Goal: Task Accomplishment & Management: Manage account settings

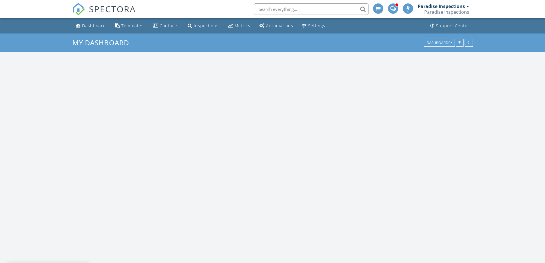
scroll to position [872, 553]
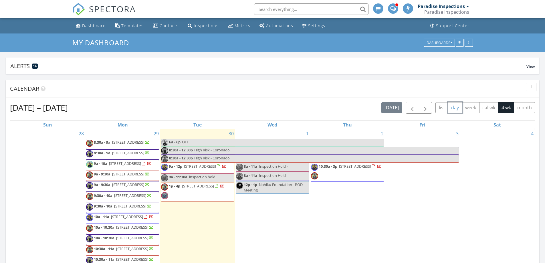
click at [459, 106] on button "day" at bounding box center [455, 107] width 14 height 11
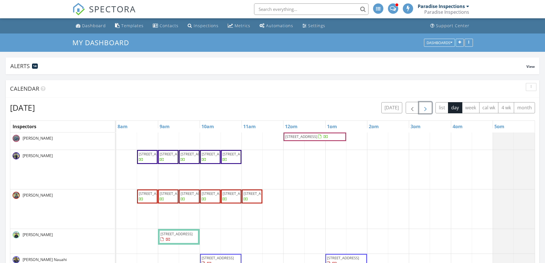
click at [422, 110] on span "button" at bounding box center [425, 107] width 7 height 7
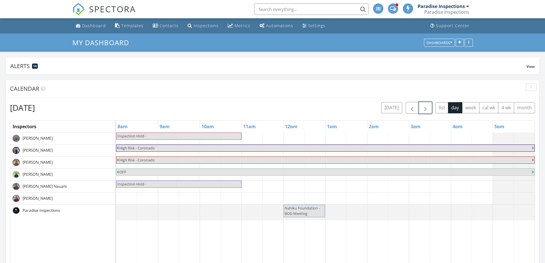
click at [422, 110] on span "button" at bounding box center [425, 107] width 7 height 7
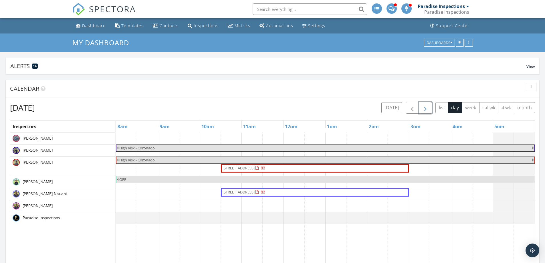
click at [425, 108] on span "button" at bounding box center [425, 107] width 7 height 7
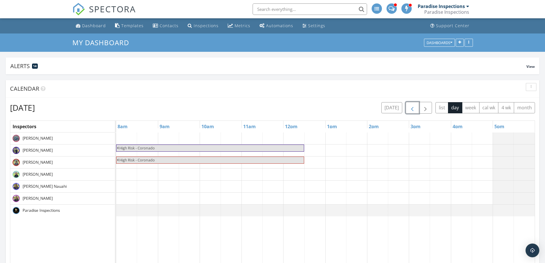
click at [411, 107] on span "button" at bounding box center [412, 107] width 7 height 7
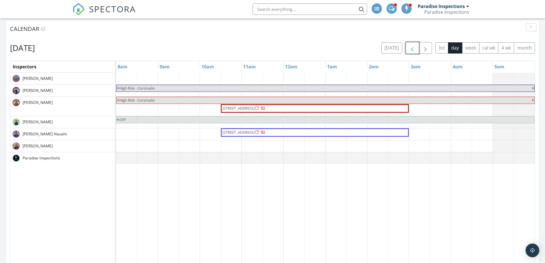
scroll to position [57, 0]
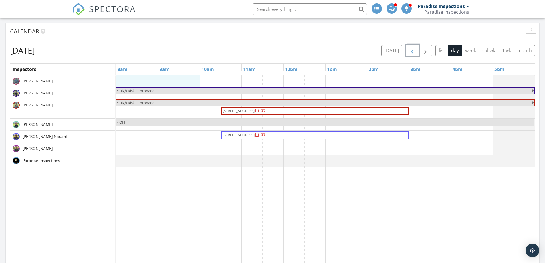
drag, startPoint x: 124, startPoint y: 81, endPoint x: 194, endPoint y: 80, distance: 70.0
click at [193, 81] on div "High Risk - Coronado High Risk - Coronado 3002 Diamond Head Rd, Honolulu 96815 …" at bounding box center [325, 214] width 418 height 278
click at [164, 65] on link "Event" at bounding box center [157, 66] width 29 height 9
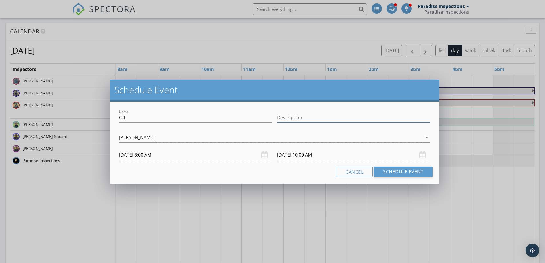
click at [346, 122] on div "Description" at bounding box center [353, 117] width 153 height 9
paste input "Unit: Yacht Club Knolls #9/2: 44-361 2 Nilu Street, Kaneohe (Vacant)"
type input "Unit: Yacht Club Knolls #9/2: 44-361 2 Nilu Street, Kaneohe (Vacant)"
drag, startPoint x: 236, startPoint y: 117, endPoint x: 21, endPoint y: 112, distance: 215.3
click at [21, 112] on div "Schedule Event Name Off Description Unit: Yacht Club Knolls #9/2: 44-361 2 Nilu…" at bounding box center [272, 131] width 545 height 263
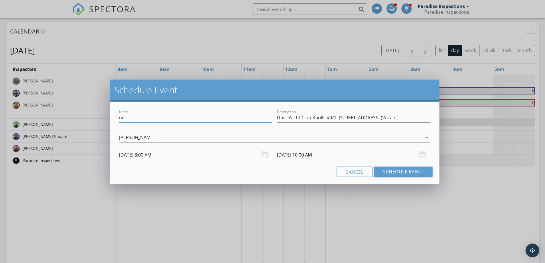
type input "u"
type input "inspection hold"
click at [408, 170] on button "Schedule Event" at bounding box center [403, 171] width 59 height 10
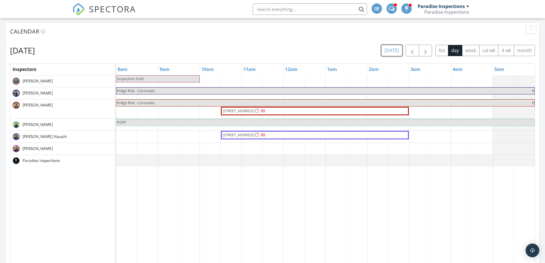
click at [397, 52] on button "today" at bounding box center [391, 50] width 21 height 11
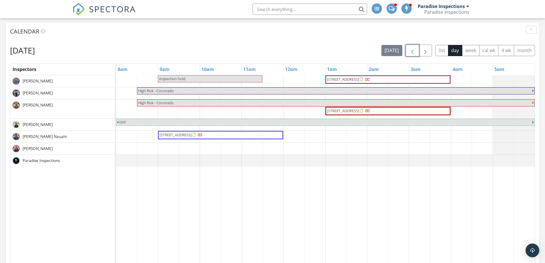
click at [417, 51] on button "button" at bounding box center [411, 51] width 13 height 12
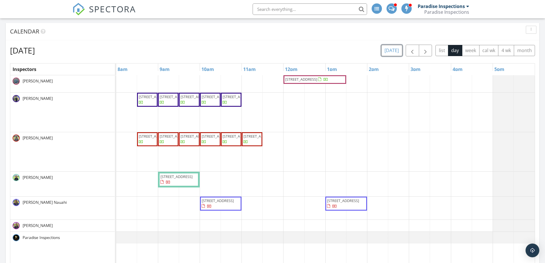
click at [392, 56] on button "today" at bounding box center [391, 50] width 21 height 11
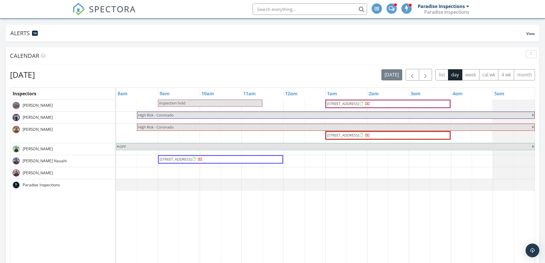
scroll to position [29, 0]
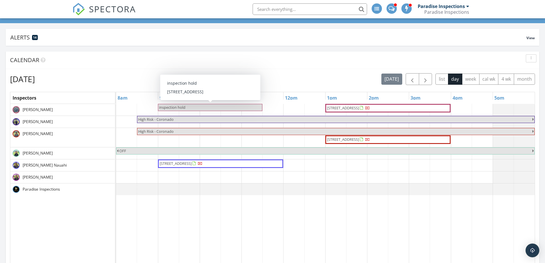
click at [176, 106] on span "inspection hold" at bounding box center [172, 107] width 26 height 5
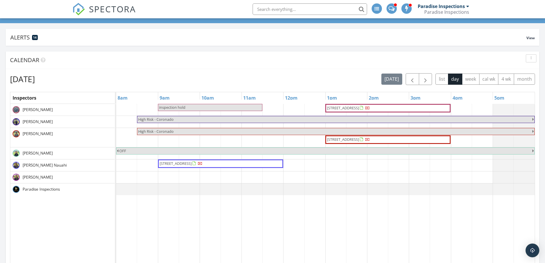
drag, startPoint x: 226, startPoint y: 57, endPoint x: 232, endPoint y: 69, distance: 13.9
click at [226, 58] on div at bounding box center [272, 131] width 545 height 263
drag, startPoint x: 419, startPoint y: 80, endPoint x: 420, endPoint y: 84, distance: 3.5
click at [421, 81] on button "button" at bounding box center [425, 79] width 13 height 12
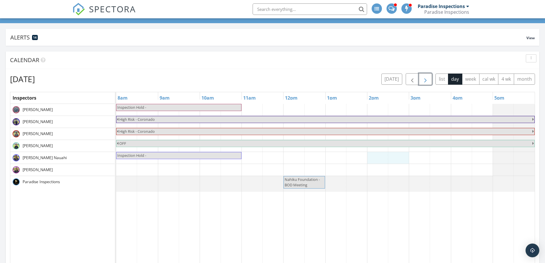
drag, startPoint x: 373, startPoint y: 155, endPoint x: 400, endPoint y: 156, distance: 26.9
click at [400, 156] on div "Inspection Hold - High Risk - Coronado High Risk - Coronado OFF Inspection Hold…" at bounding box center [325, 243] width 418 height 278
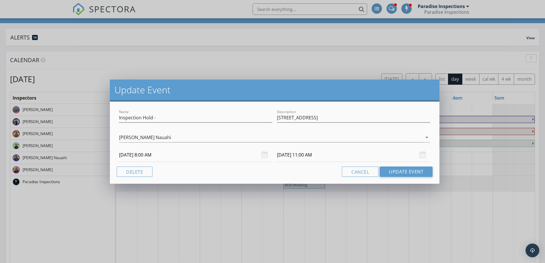
click at [292, 58] on div "Update Event Name Inspection Hold - Description 3032 Hinano St, Honolulu 96815 …" at bounding box center [272, 131] width 545 height 263
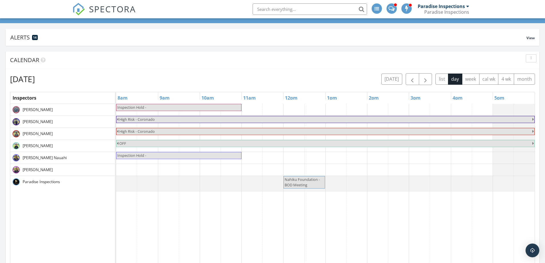
click at [157, 109] on span "Inspection Hold -" at bounding box center [179, 107] width 124 height 5
click at [240, 41] on div at bounding box center [272, 131] width 545 height 263
drag, startPoint x: 369, startPoint y: 157, endPoint x: 443, endPoint y: 156, distance: 73.8
click at [443, 156] on div "Inspection Hold - High Risk - Coronado High Risk - Coronado OFF Inspection Hold…" at bounding box center [325, 243] width 418 height 278
drag, startPoint x: 374, startPoint y: 159, endPoint x: 439, endPoint y: 160, distance: 65.2
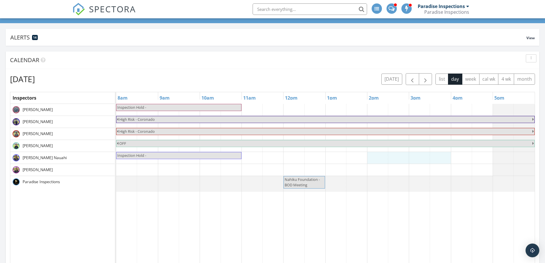
drag, startPoint x: 377, startPoint y: 158, endPoint x: 434, endPoint y: 158, distance: 56.9
click at [408, 143] on link "Event" at bounding box center [407, 142] width 29 height 9
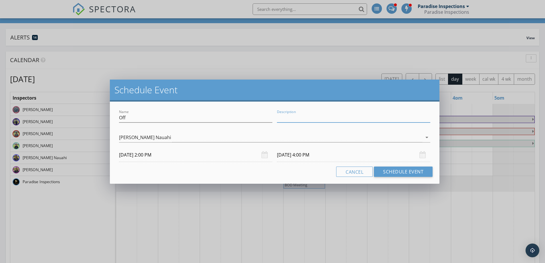
paste input "55 S Kukui St Unit D602, Honolulu, HI 96813"
type input "55 S Kukui St Unit D602, Honolulu, HI 96813 8088642972"
drag, startPoint x: 160, startPoint y: 122, endPoint x: 93, endPoint y: 115, distance: 67.8
click at [93, 116] on div "Schedule Event Name Off Description 55 S Kukui St Unit D602, Honolulu, HI 96813…" at bounding box center [272, 131] width 545 height 263
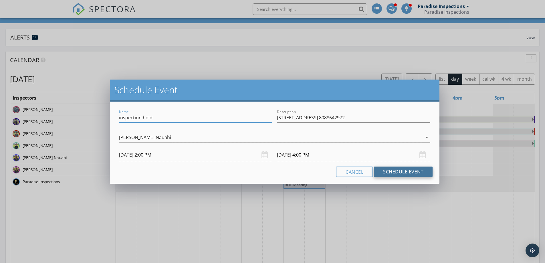
type input "inspection hold"
drag, startPoint x: 389, startPoint y: 171, endPoint x: 386, endPoint y: 172, distance: 3.0
click at [387, 172] on button "Schedule Event" at bounding box center [403, 171] width 59 height 10
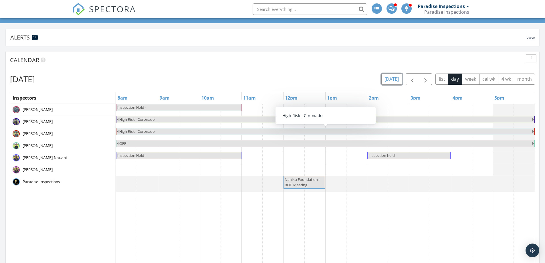
click at [387, 75] on button "[DATE]" at bounding box center [391, 78] width 21 height 11
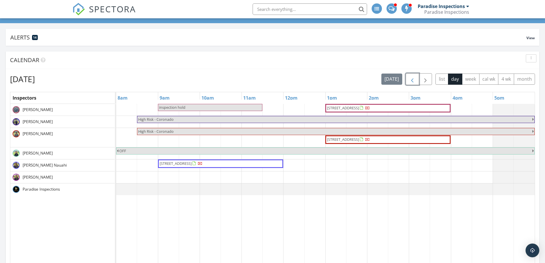
click at [416, 76] on button "button" at bounding box center [411, 79] width 13 height 12
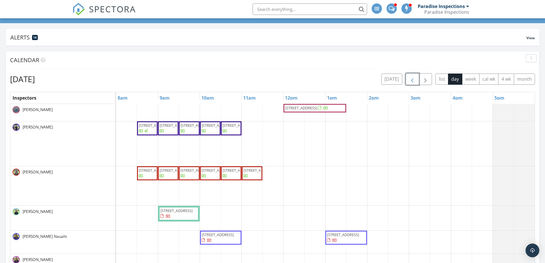
click at [231, 128] on span "91-1215 Kaneana St 13A, Ewa Beach 96706" at bounding box center [238, 125] width 32 height 5
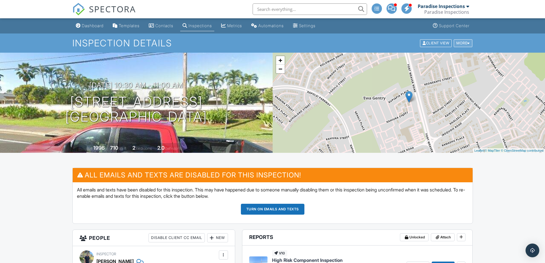
click at [460, 42] on div "More" at bounding box center [462, 43] width 19 height 8
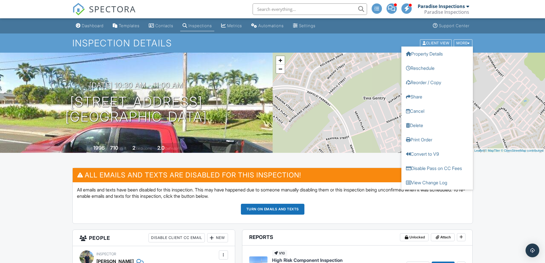
click at [448, 86] on link "Reorder / Copy" at bounding box center [436, 82] width 71 height 14
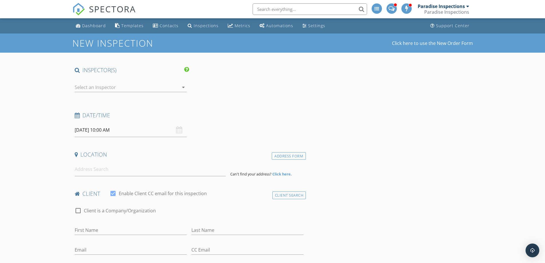
type input "Coronado AOAO"
type input "labrusca369@gmail.com"
type input "lisab@hmcmgt.com"
type input "[PHONE_NUMBER]"
type textarea "[PERSON_NAME] - Board Member [PERSON_NAME] -Hawaiiana Property Manager"
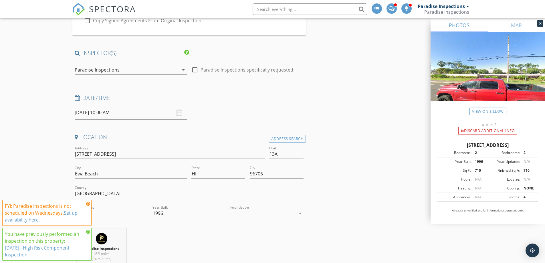
scroll to position [86, 0]
click at [125, 69] on div "Paradise Inspections" at bounding box center [127, 67] width 104 height 9
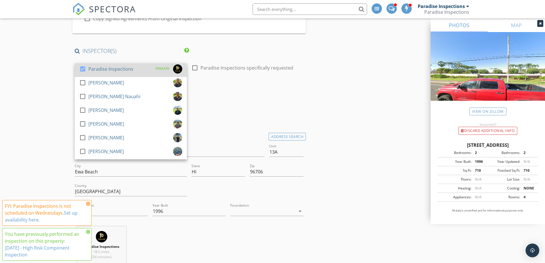
click at [125, 70] on div "Paradise Inspections" at bounding box center [110, 68] width 45 height 9
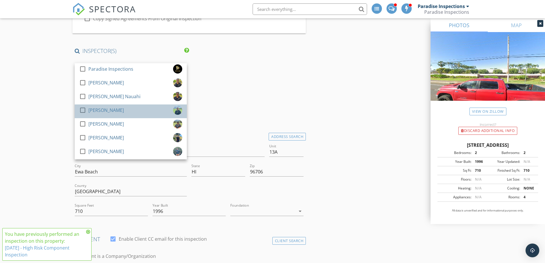
click at [119, 110] on div "check_box_outline_blank David Benito" at bounding box center [130, 110] width 103 height 11
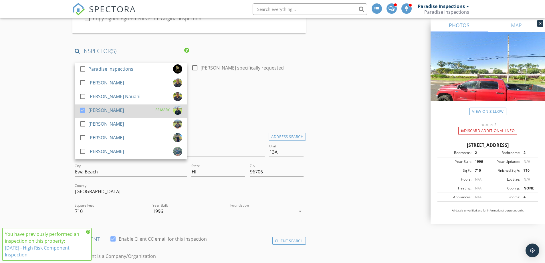
click at [119, 121] on div "check_box_outline_blank Tim Benito" at bounding box center [130, 124] width 103 height 11
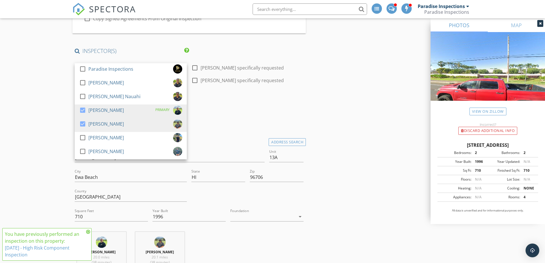
drag, startPoint x: 237, startPoint y: 105, endPoint x: 224, endPoint y: 108, distance: 12.7
click at [237, 105] on div "Date/Time" at bounding box center [189, 102] width 234 height 11
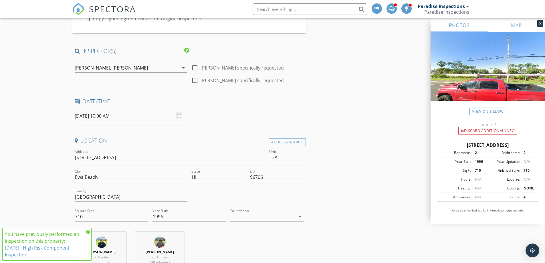
click at [180, 151] on div "Address 91-1215 Kaneana St" at bounding box center [170, 158] width 190 height 19
drag, startPoint x: 161, startPoint y: 150, endPoint x: 156, endPoint y: 152, distance: 5.0
click at [157, 152] on div "Address 91-1215 Kaneana St" at bounding box center [170, 158] width 190 height 19
click at [153, 155] on input "[STREET_ADDRESS]" at bounding box center [170, 157] width 190 height 9
paste input "4"
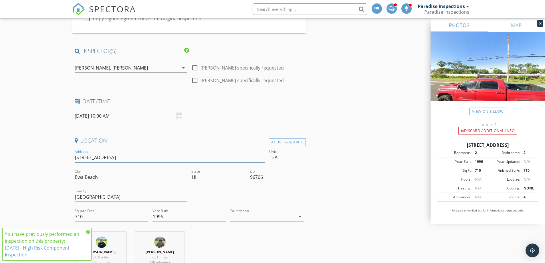
type input "91-1214 Kaneana St"
drag, startPoint x: 289, startPoint y: 154, endPoint x: 253, endPoint y: 154, distance: 36.0
click at [253, 154] on div "Address 91-1214 Kaneana St Unit 13A City Ewa Beach State HI Zip 96706 County Ho…" at bounding box center [189, 187] width 234 height 79
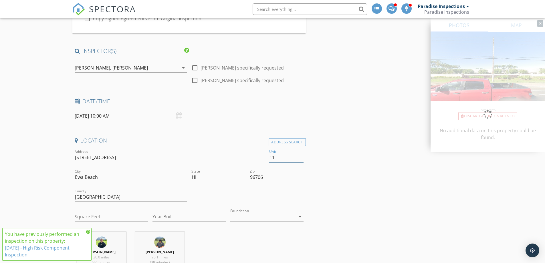
type input "11D"
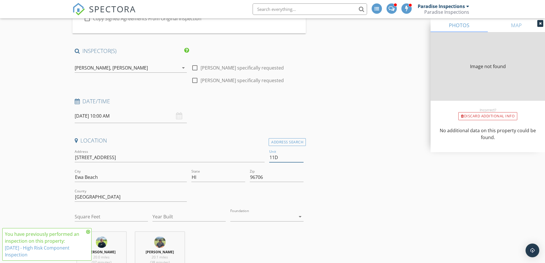
type input "476"
type input "1994"
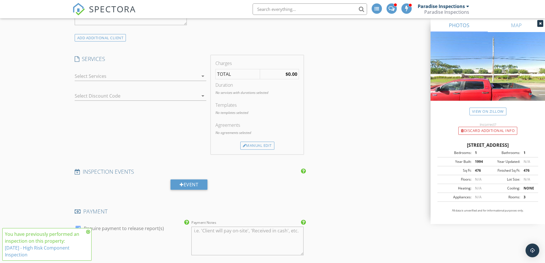
scroll to position [543, 0]
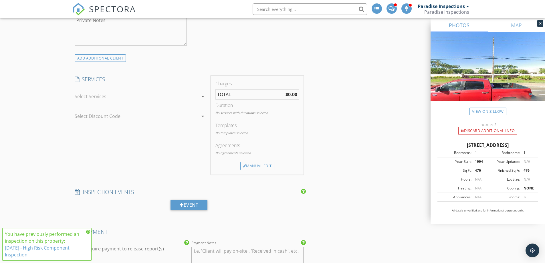
type input "11D"
click at [165, 92] on div at bounding box center [136, 96] width 123 height 9
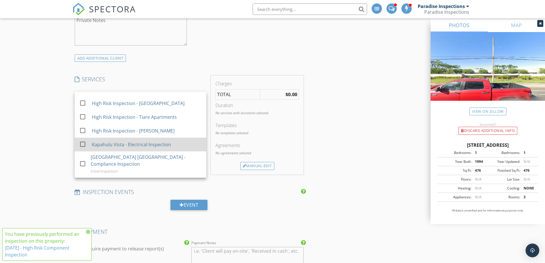
scroll to position [518, 0]
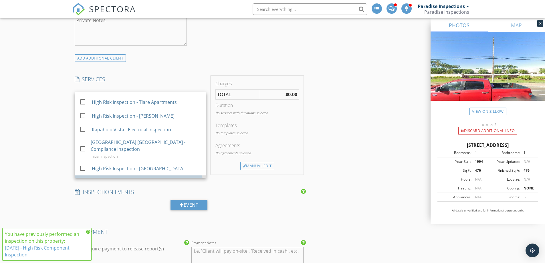
drag, startPoint x: 164, startPoint y: 165, endPoint x: 192, endPoint y: 168, distance: 28.2
click at [166, 176] on div "High Risk Inspection - Coronado" at bounding box center [146, 181] width 110 height 11
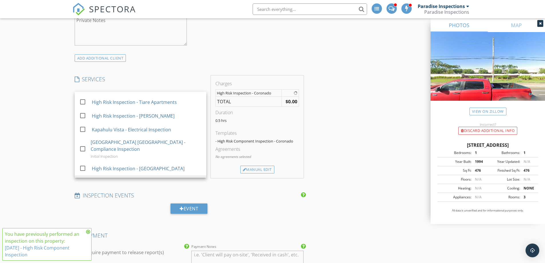
click at [362, 159] on div "Reorder / Copy check_box_outline_blank Copy Reports From Original Inspection ch…" at bounding box center [272, 97] width 400 height 1163
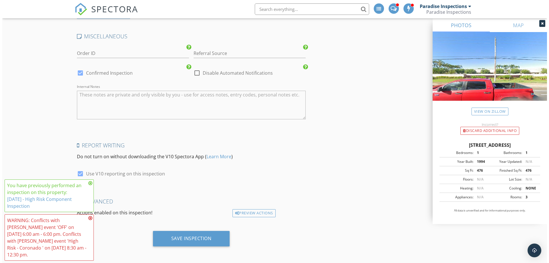
scroll to position [978, 0]
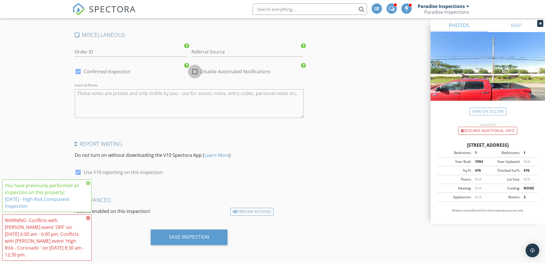
click at [195, 75] on div at bounding box center [195, 72] width 10 height 10
checkbox input "true"
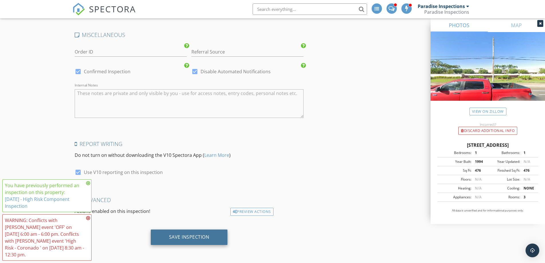
click at [185, 242] on div "Save Inspection" at bounding box center [189, 236] width 77 height 15
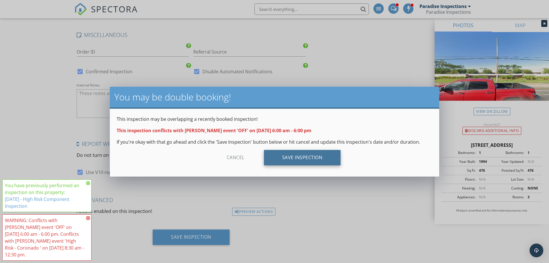
click at [282, 164] on div "Save Inspection" at bounding box center [302, 157] width 77 height 15
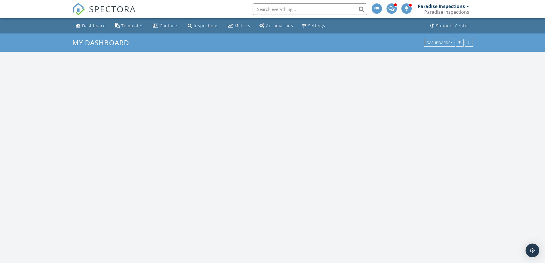
scroll to position [872, 553]
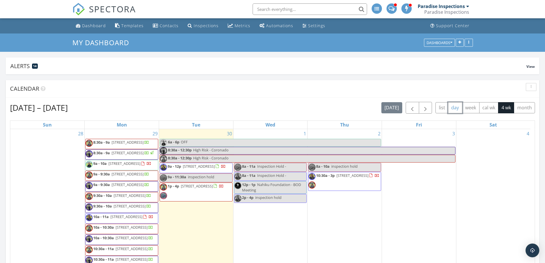
click at [452, 110] on button "day" at bounding box center [455, 107] width 14 height 11
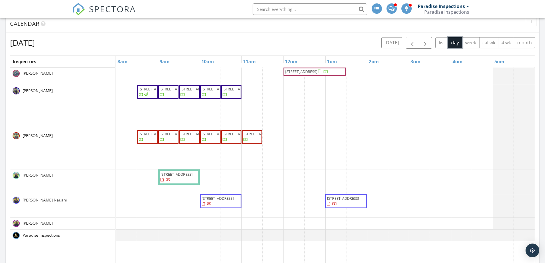
scroll to position [86, 0]
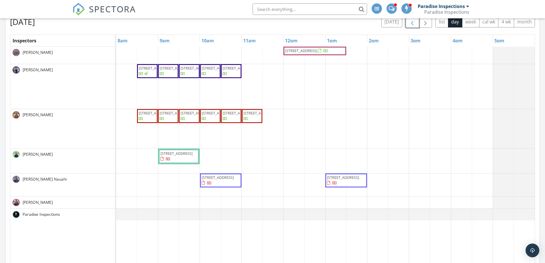
click at [414, 23] on span "button" at bounding box center [412, 22] width 7 height 7
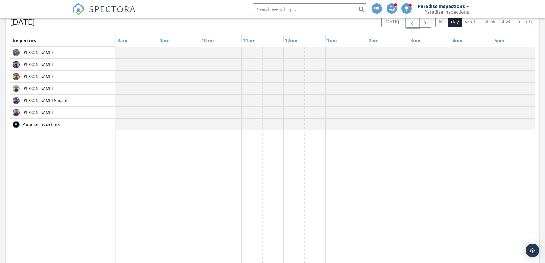
click at [414, 23] on span "button" at bounding box center [412, 22] width 7 height 7
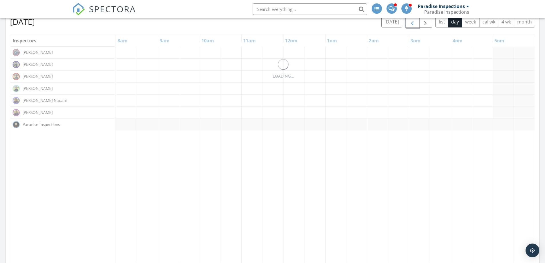
click at [412, 23] on span "button" at bounding box center [412, 22] width 7 height 7
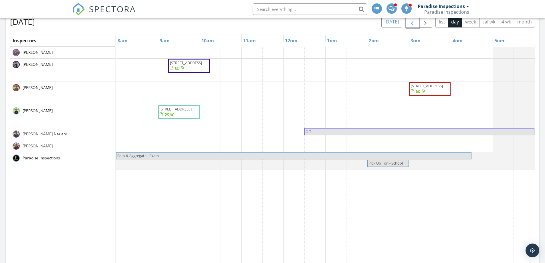
drag, startPoint x: 412, startPoint y: 23, endPoint x: 399, endPoint y: 25, distance: 13.0
click at [399, 25] on div "today list day week cal wk 4 wk month" at bounding box center [458, 22] width 154 height 12
click at [409, 22] on span "button" at bounding box center [412, 22] width 7 height 7
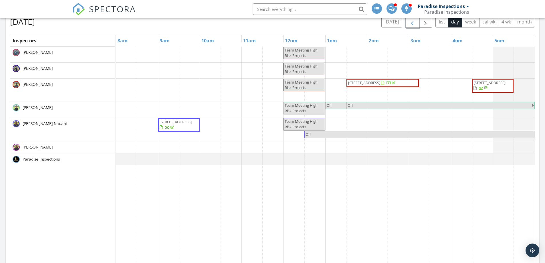
click at [181, 130] on span "531 Hahaione St 2-19B, Honolulu 96825" at bounding box center [178, 124] width 39 height 11
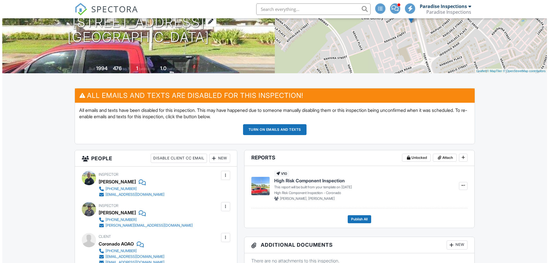
scroll to position [57, 0]
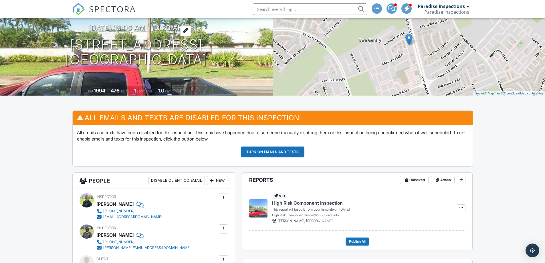
click at [151, 31] on h3 "10/01/2025 10:00 am - 10:30 am" at bounding box center [135, 28] width 95 height 8
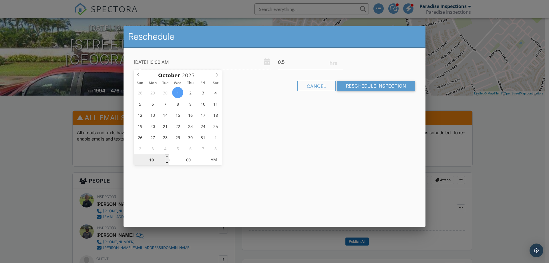
click at [149, 157] on input "10" at bounding box center [151, 159] width 35 height 11
type input "10/01/2025 1:00 AM"
type input "01"
type input "[DATE] 11:00 AM"
type input "11"
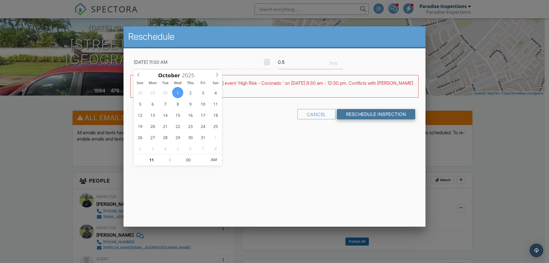
click at [354, 116] on input "Reschedule Inspection" at bounding box center [376, 114] width 79 height 10
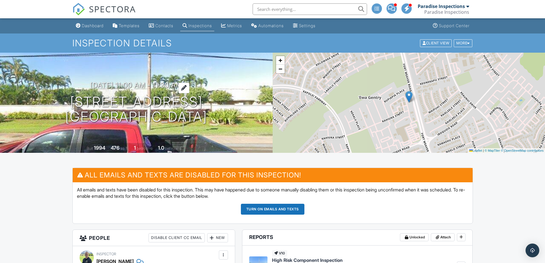
click at [158, 85] on h3 "[DATE] 11:00 am - 11:30 am" at bounding box center [136, 85] width 92 height 8
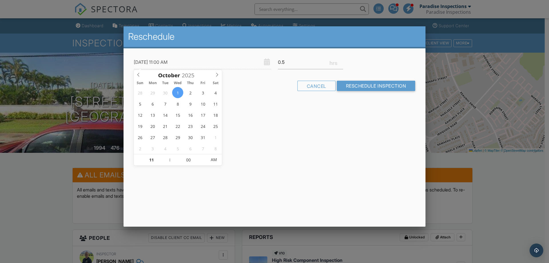
click at [251, 140] on div "Reschedule [DATE] 11:00 AM 0.5 Warning: this date/time is in the past. Cancel R…" at bounding box center [274, 126] width 302 height 200
click at [236, 18] on div at bounding box center [274, 135] width 549 height 328
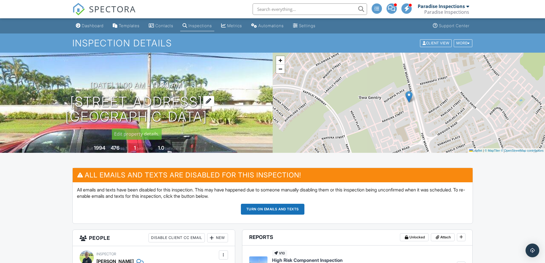
click at [177, 99] on h1 "[STREET_ADDRESS] [GEOGRAPHIC_DATA], HI 96706" at bounding box center [136, 109] width 142 height 30
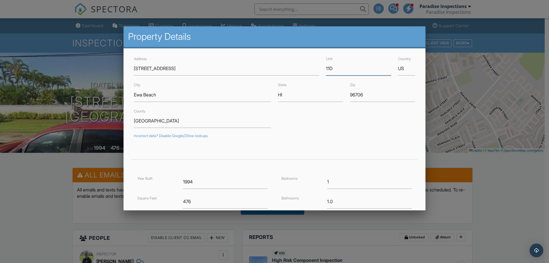
click at [334, 69] on input "11D" at bounding box center [358, 68] width 65 height 14
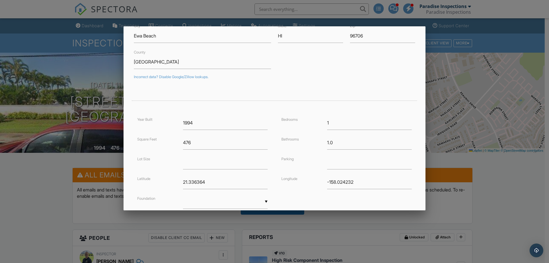
scroll to position [102, 0]
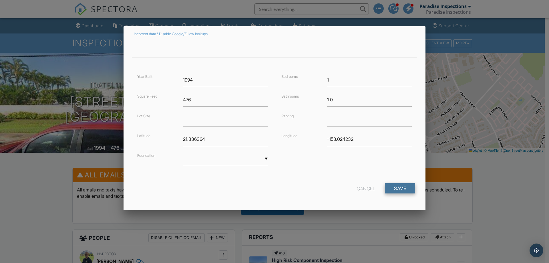
type input "11DB"
click at [399, 185] on input "Save" at bounding box center [400, 188] width 30 height 10
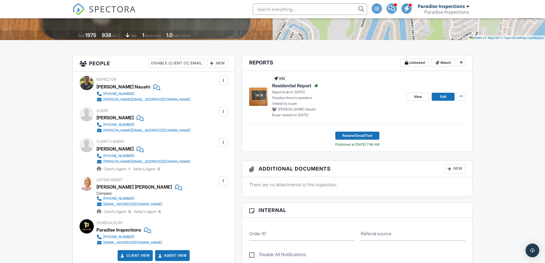
scroll to position [57, 0]
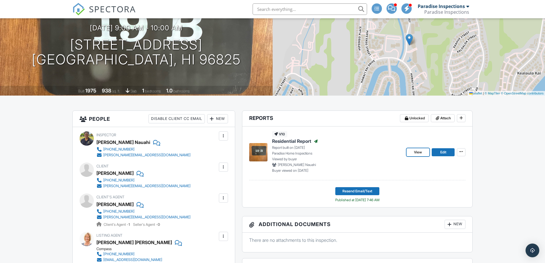
drag, startPoint x: 420, startPoint y: 155, endPoint x: 418, endPoint y: 158, distance: 3.7
click at [420, 156] on div "View Edit" at bounding box center [435, 152] width 59 height 42
click at [416, 149] on span "View" at bounding box center [418, 152] width 8 height 6
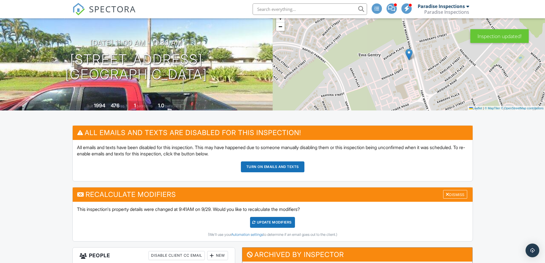
scroll to position [86, 0]
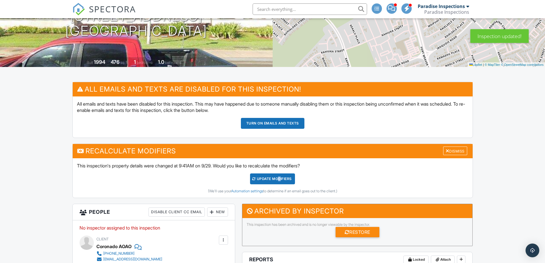
click at [277, 178] on div "UPDATE Modifiers" at bounding box center [272, 178] width 45 height 11
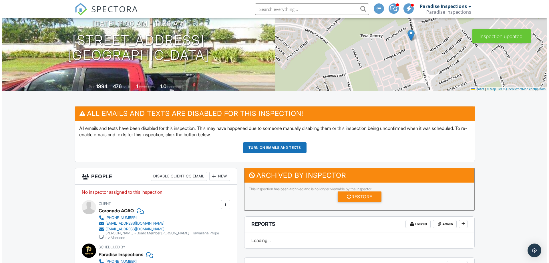
scroll to position [29, 0]
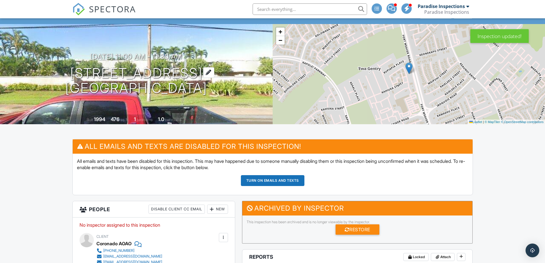
click at [202, 75] on h1 "[STREET_ADDRESS] [GEOGRAPHIC_DATA], HI 96706" at bounding box center [136, 81] width 142 height 30
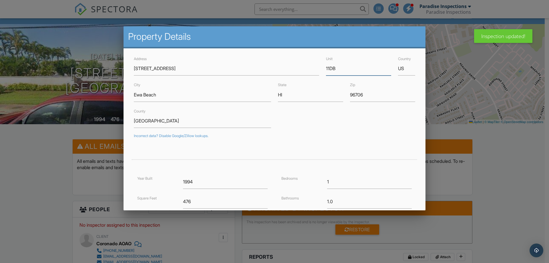
click at [330, 68] on input "11DB" at bounding box center [358, 68] width 65 height 14
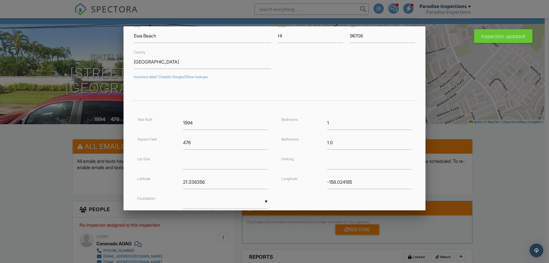
scroll to position [102, 0]
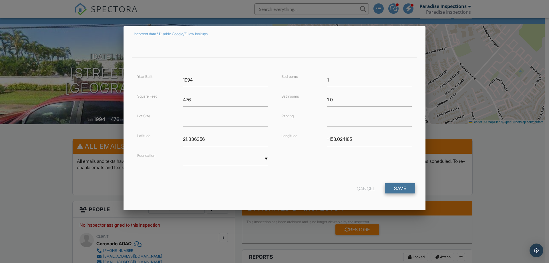
type input "11B"
click at [394, 185] on input "Save" at bounding box center [400, 188] width 30 height 10
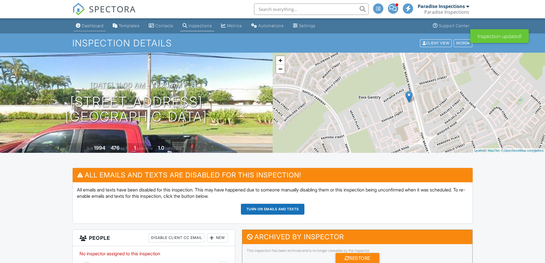
click at [96, 26] on div "Dashboard" at bounding box center [93, 25] width 22 height 5
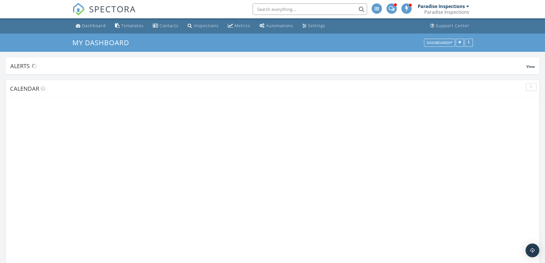
scroll to position [872, 553]
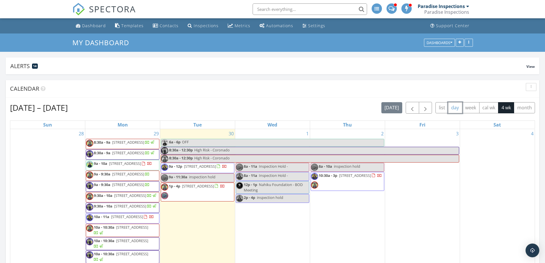
click at [453, 110] on button "day" at bounding box center [455, 107] width 14 height 11
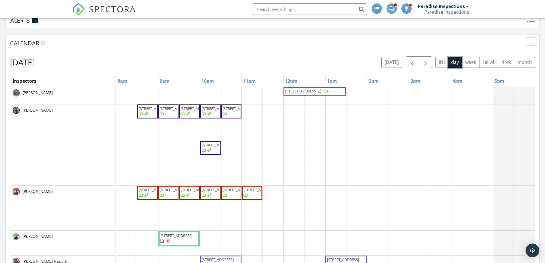
scroll to position [86, 0]
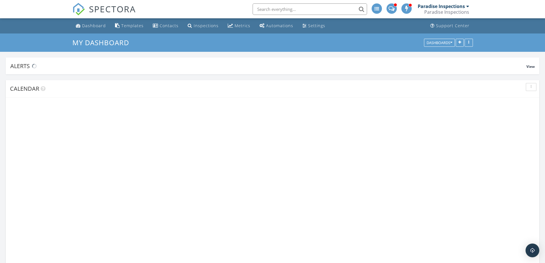
scroll to position [872, 553]
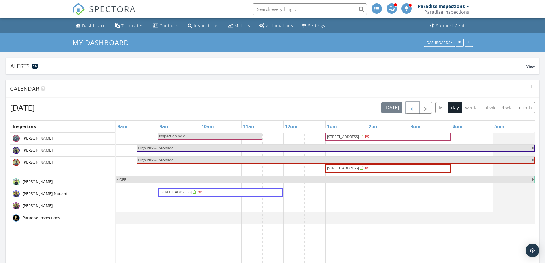
click at [411, 109] on span "button" at bounding box center [412, 107] width 7 height 7
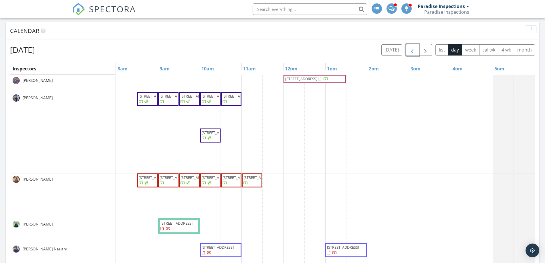
scroll to position [57, 0]
click at [211, 135] on span "[STREET_ADDRESS]" at bounding box center [218, 132] width 32 height 5
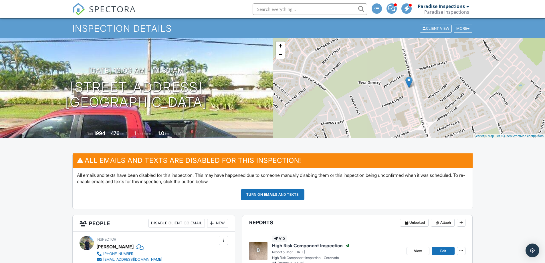
scroll to position [29, 0]
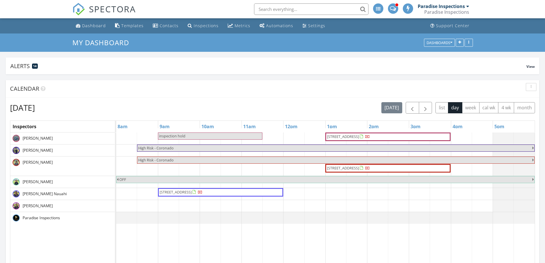
scroll to position [57, 0]
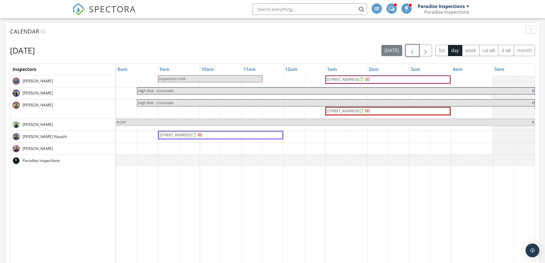
click at [410, 53] on span "button" at bounding box center [412, 50] width 7 height 7
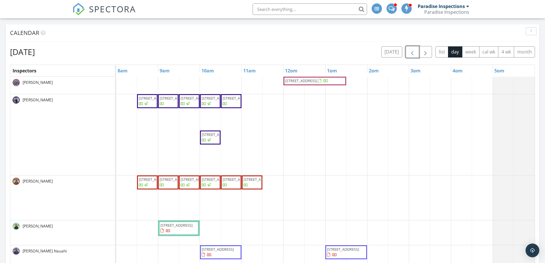
scroll to position [29, 0]
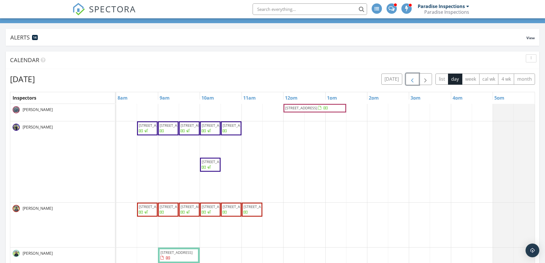
click at [215, 170] on span "[STREET_ADDRESS]" at bounding box center [210, 164] width 18 height 11
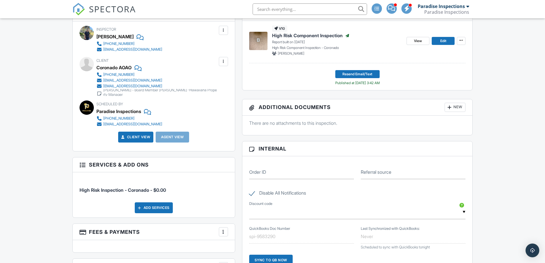
scroll to position [196, 0]
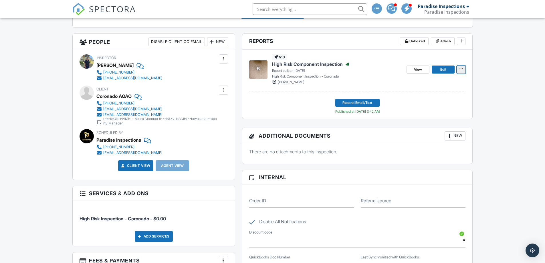
click at [460, 70] on icon at bounding box center [460, 69] width 3 height 4
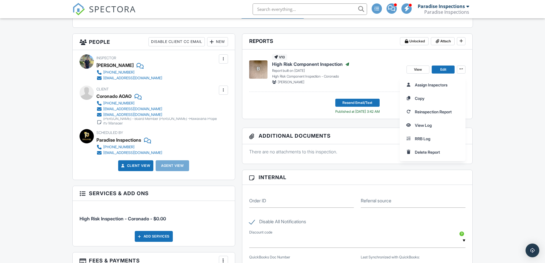
click at [497, 107] on div "Assign Inspectors Copy Reinspection Report View Log RRB Log Delete Report" at bounding box center [471, 118] width 145 height 85
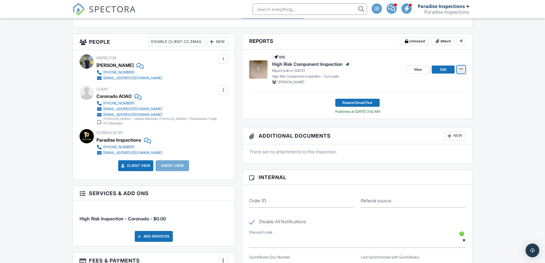
click at [465, 69] on button at bounding box center [461, 69] width 9 height 8
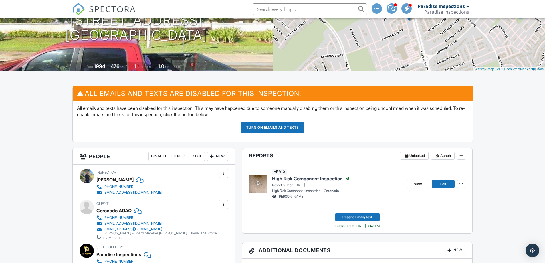
scroll to position [0, 0]
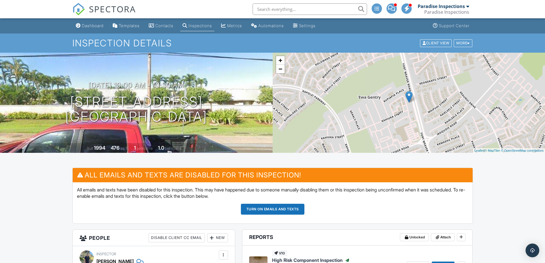
click at [99, 30] on link "Dashboard" at bounding box center [89, 26] width 32 height 11
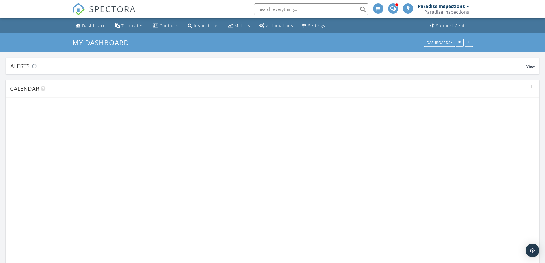
scroll to position [872, 553]
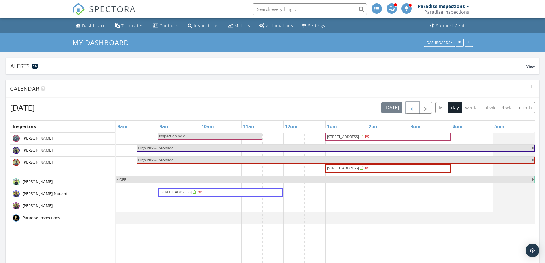
click at [412, 108] on span "button" at bounding box center [412, 107] width 7 height 7
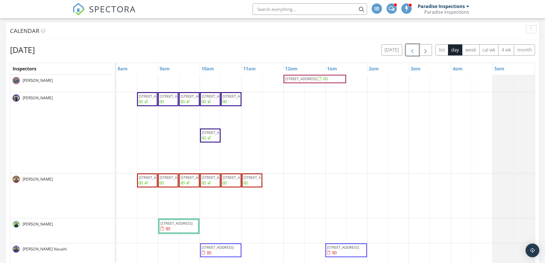
scroll to position [57, 0]
click at [252, 115] on div "1388 Kapiolani Blvd 3901, Honolulu 96814 91-1197 Kaneana St 1G, Ewa Beach 96706…" at bounding box center [325, 214] width 418 height 278
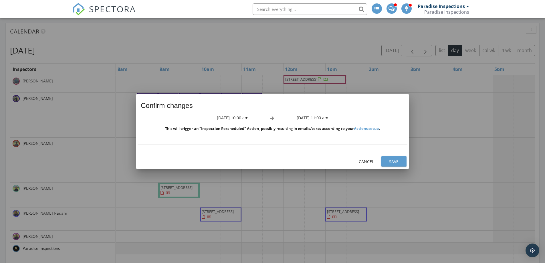
click at [386, 163] on div "Save" at bounding box center [394, 161] width 16 height 6
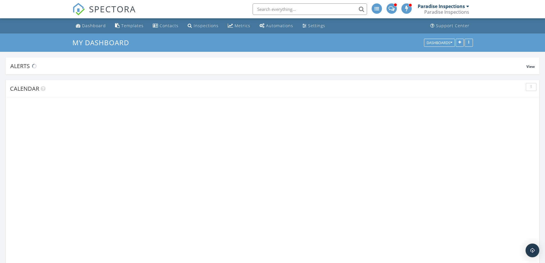
scroll to position [872, 553]
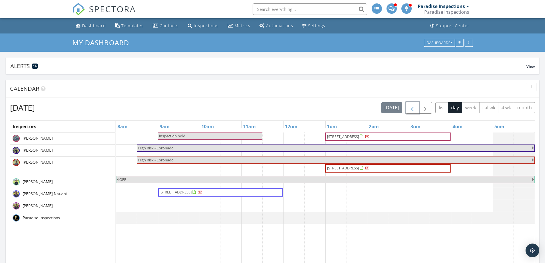
click at [415, 109] on button "button" at bounding box center [411, 108] width 13 height 12
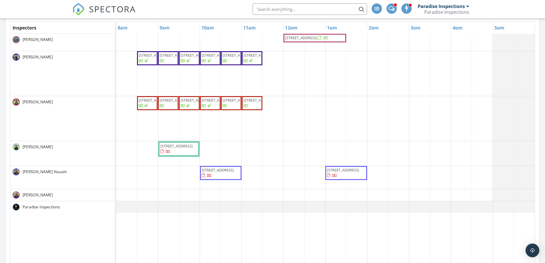
scroll to position [57, 0]
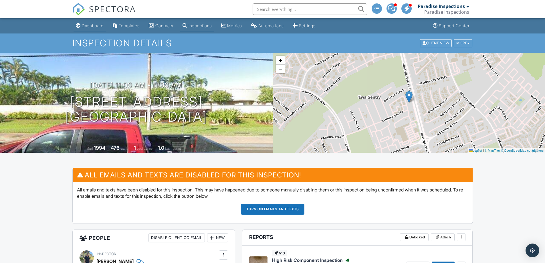
click at [87, 23] on link "Dashboard" at bounding box center [89, 26] width 32 height 11
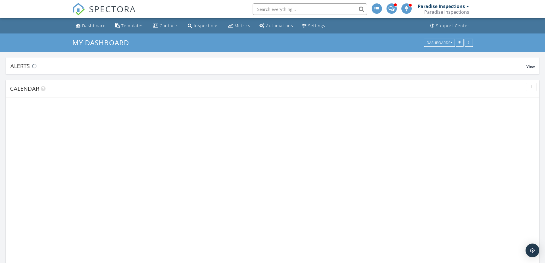
scroll to position [872, 553]
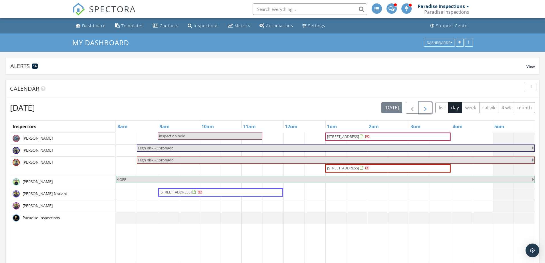
click at [422, 111] on span "button" at bounding box center [425, 107] width 7 height 7
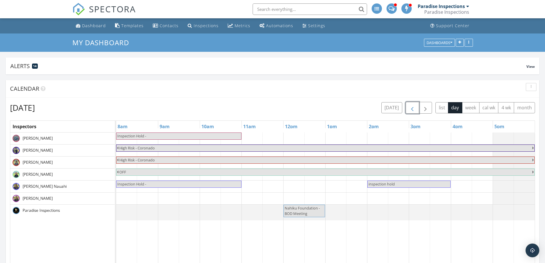
click at [406, 111] on button "button" at bounding box center [411, 108] width 13 height 12
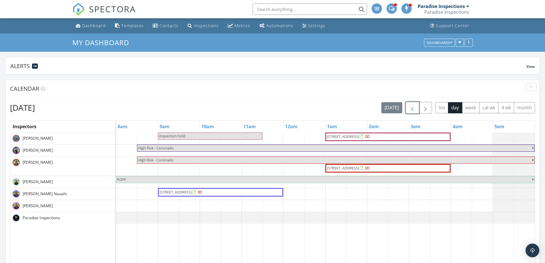
click at [406, 111] on button "button" at bounding box center [411, 108] width 13 height 12
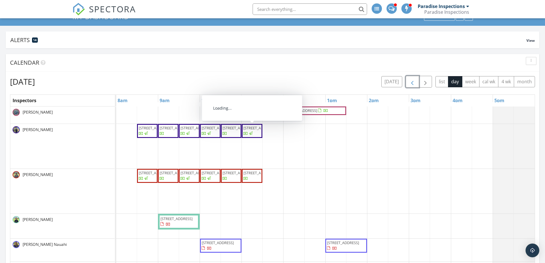
scroll to position [29, 0]
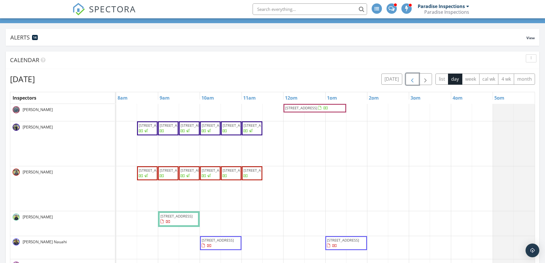
click at [247, 128] on span "91-1214 Kaneana St 11B, Ewa Beach 96706" at bounding box center [259, 125] width 32 height 5
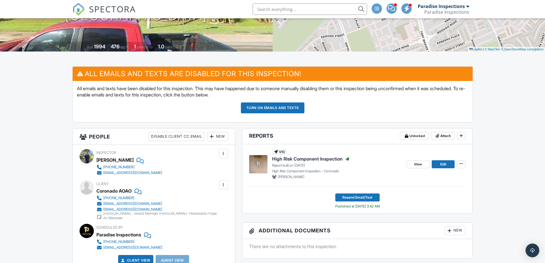
scroll to position [114, 0]
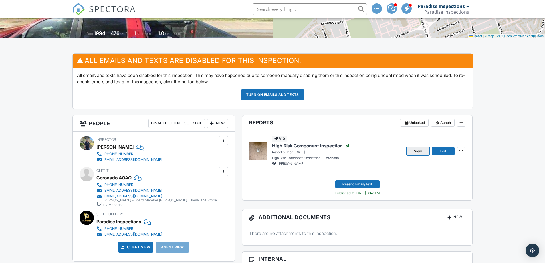
click at [414, 149] on span "View" at bounding box center [418, 151] width 8 height 6
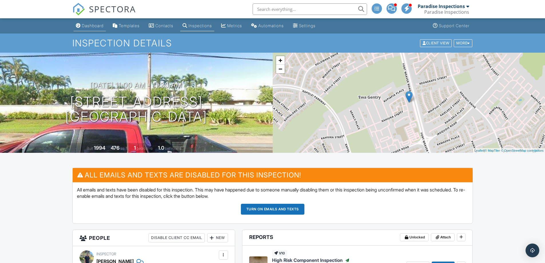
click at [89, 26] on div "Dashboard" at bounding box center [93, 25] width 22 height 5
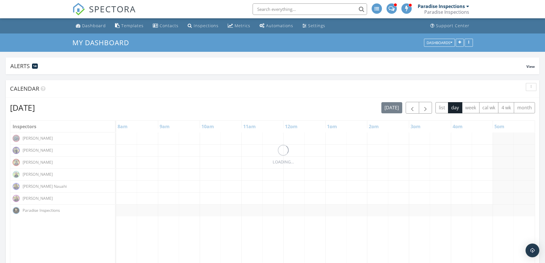
scroll to position [3, 3]
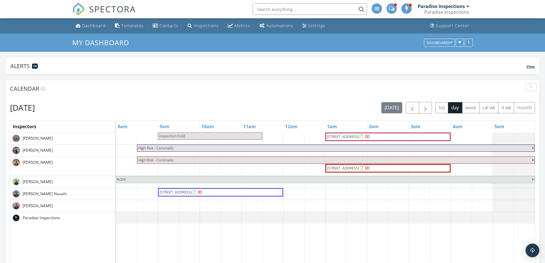
drag, startPoint x: 239, startPoint y: 134, endPoint x: 217, endPoint y: 58, distance: 79.6
drag, startPoint x: 223, startPoint y: 57, endPoint x: 224, endPoint y: 64, distance: 6.6
click at [223, 58] on div "Alerts 14 View" at bounding box center [272, 65] width 533 height 17
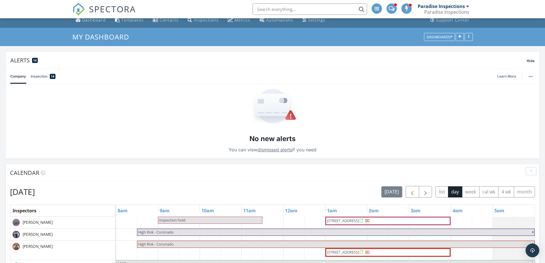
scroll to position [0, 0]
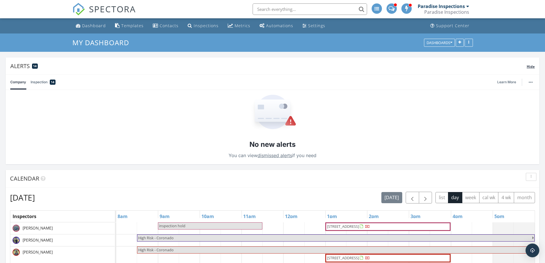
click at [532, 68] on span "Hide" at bounding box center [530, 66] width 8 height 5
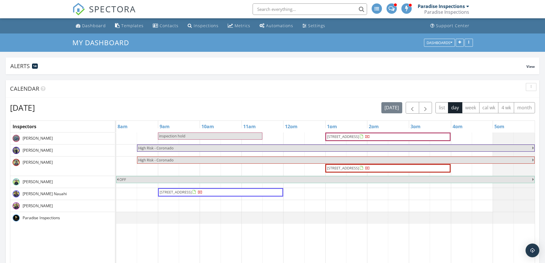
click at [210, 136] on span "inspection hold" at bounding box center [209, 135] width 103 height 5
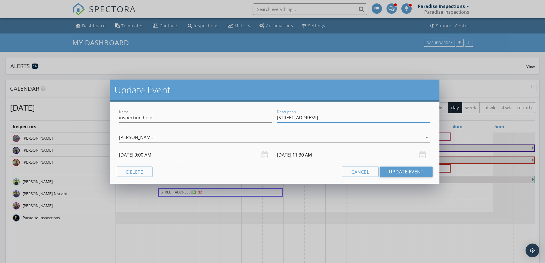
drag, startPoint x: 277, startPoint y: 118, endPoint x: 323, endPoint y: 117, distance: 45.7
click at [323, 117] on input "91-1725 Kapeku Loop, Ewa Beach, HI 96706" at bounding box center [353, 117] width 153 height 9
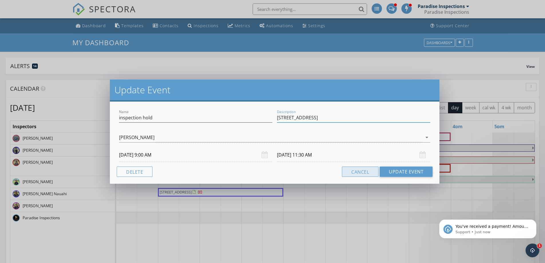
click at [360, 176] on button "Cancel" at bounding box center [360, 171] width 37 height 10
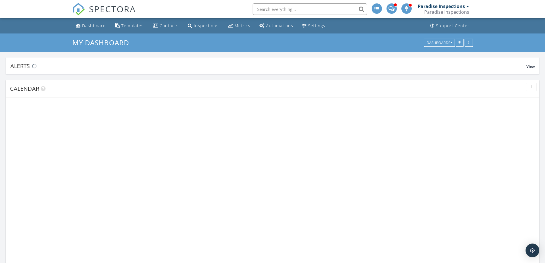
scroll to position [872, 553]
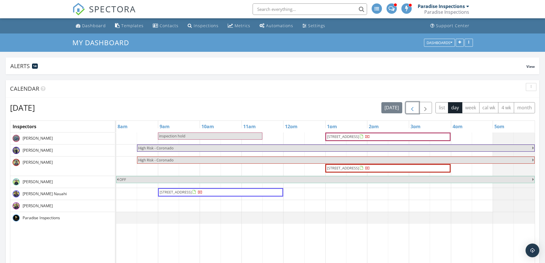
click at [411, 111] on span "button" at bounding box center [412, 107] width 7 height 7
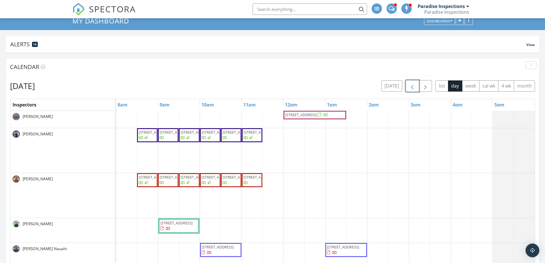
scroll to position [57, 0]
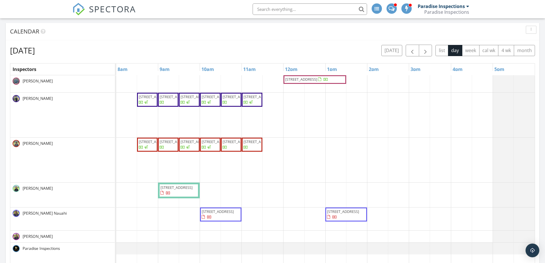
click at [284, 8] on input "text" at bounding box center [309, 8] width 114 height 11
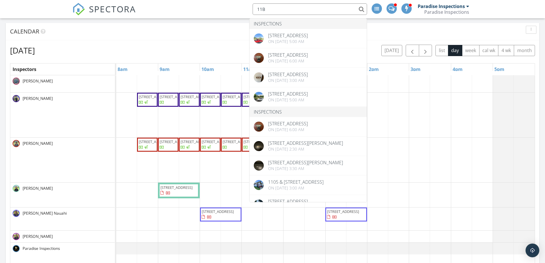
type input "11B"
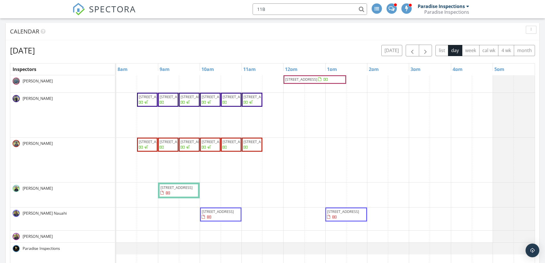
click at [252, 99] on span "91-1214 Kaneana St 11B, Ewa Beach 96706" at bounding box center [259, 96] width 32 height 5
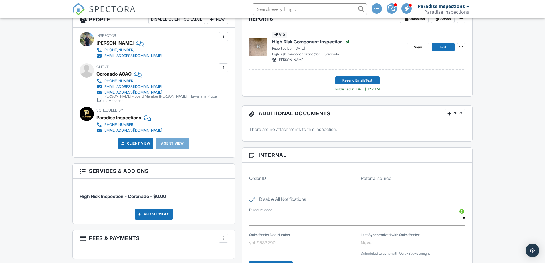
scroll to position [143, 0]
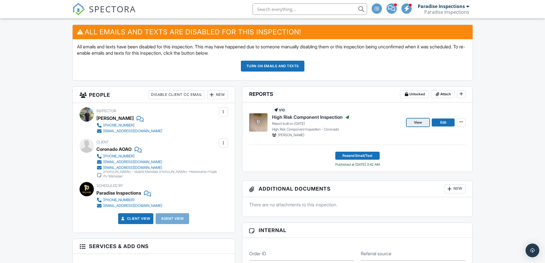
click at [429, 120] on link "View" at bounding box center [417, 122] width 23 height 8
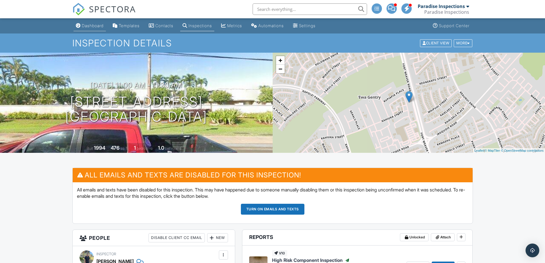
click at [89, 24] on div "Dashboard" at bounding box center [93, 25] width 22 height 5
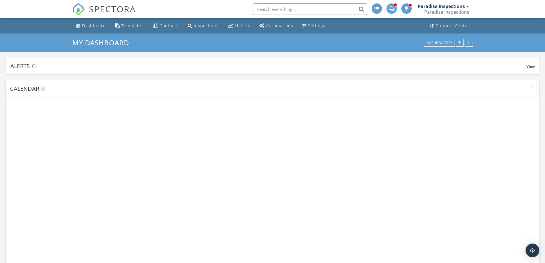
scroll to position [872, 553]
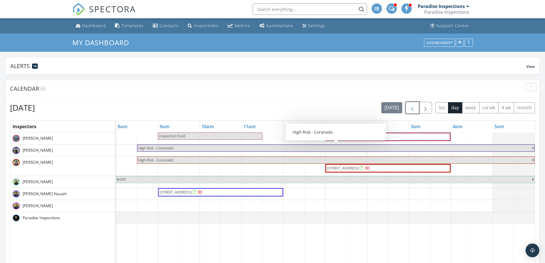
click at [409, 105] on span "button" at bounding box center [412, 107] width 7 height 7
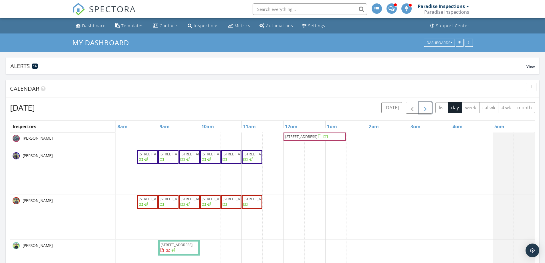
click at [422, 107] on span "button" at bounding box center [425, 107] width 7 height 7
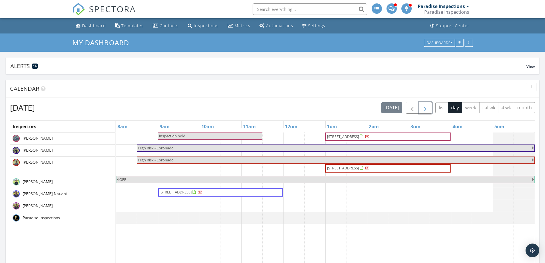
click at [217, 136] on span "inspection hold" at bounding box center [209, 135] width 103 height 5
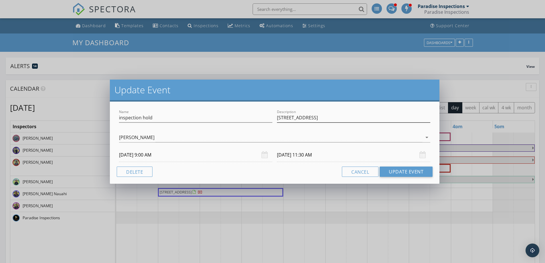
drag, startPoint x: 276, startPoint y: 118, endPoint x: 327, endPoint y: 118, distance: 50.9
click at [327, 119] on div "Description 91-1725 Kapeku Loop, Ewa Beach, HI 96706" at bounding box center [353, 118] width 158 height 20
click at [367, 175] on button "Cancel" at bounding box center [360, 171] width 37 height 10
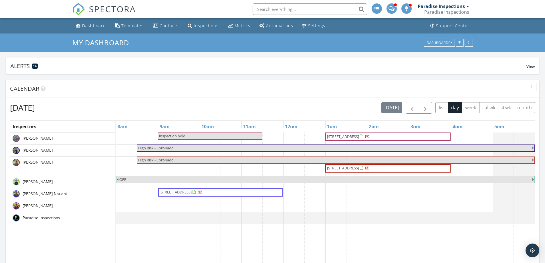
click at [193, 135] on span "inspection hold" at bounding box center [209, 135] width 103 height 5
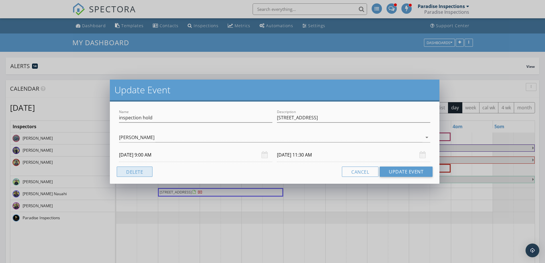
click at [144, 169] on button "Delete" at bounding box center [135, 171] width 36 height 10
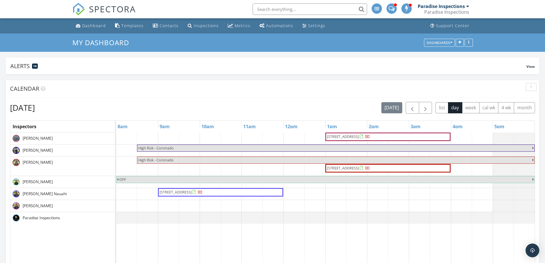
click at [521, 39] on div "My Dashboard Dashboards" at bounding box center [272, 42] width 545 height 18
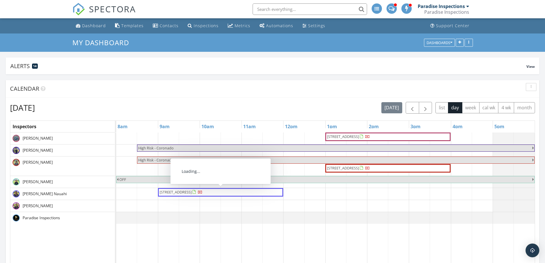
drag, startPoint x: 254, startPoint y: 188, endPoint x: 294, endPoint y: 123, distance: 76.8
click at [294, 123] on link "12pm" at bounding box center [290, 126] width 15 height 9
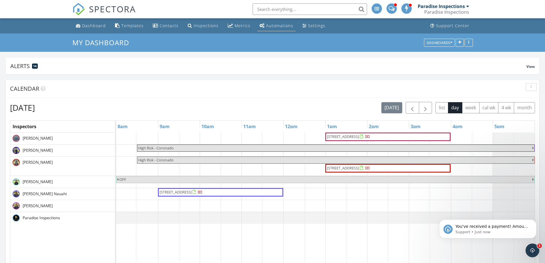
scroll to position [0, 0]
click at [412, 107] on span "button" at bounding box center [412, 107] width 7 height 7
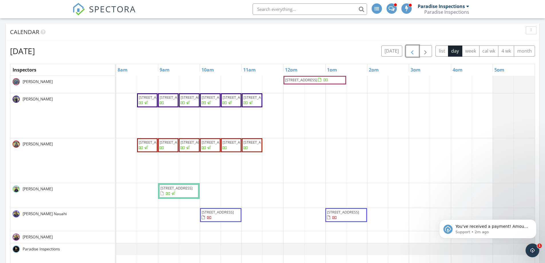
scroll to position [57, 0]
click at [422, 45] on button "button" at bounding box center [425, 51] width 13 height 12
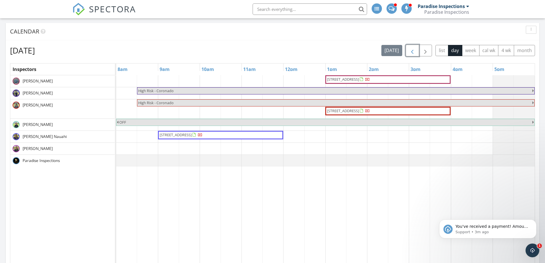
click at [411, 49] on span "button" at bounding box center [412, 50] width 7 height 7
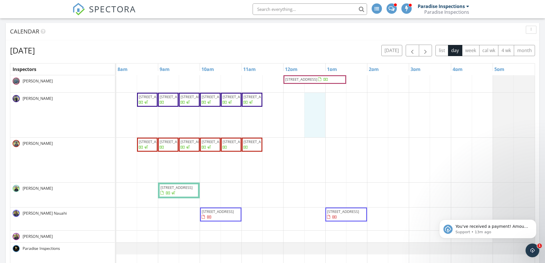
click at [304, 129] on div "1388 Kapiolani Blvd 3901, Honolulu 96814 91-1197 Kaneana St 1G, Ewa Beach 96706…" at bounding box center [325, 214] width 418 height 278
click at [318, 106] on link "Inspection" at bounding box center [313, 104] width 29 height 9
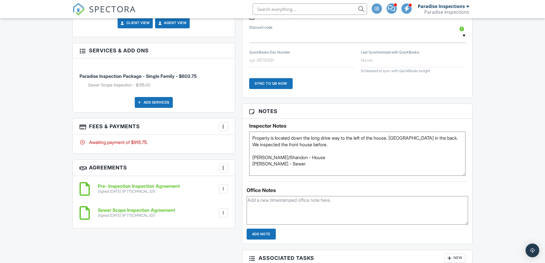
drag, startPoint x: 462, startPoint y: 156, endPoint x: 457, endPoint y: 171, distance: 16.3
click at [457, 171] on textarea "Property is located down the long drive way to the left of the house. [GEOGRAPH…" at bounding box center [357, 153] width 216 height 44
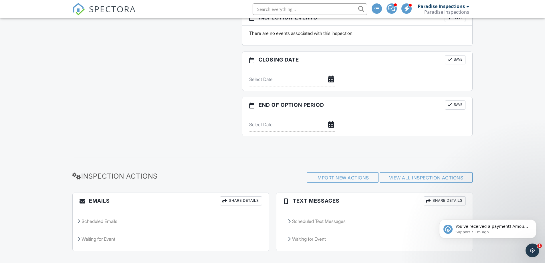
scroll to position [666, 0]
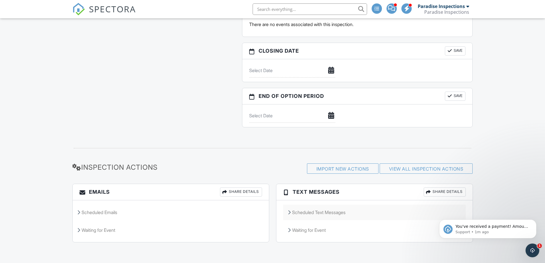
click at [291, 211] on div "Scheduled Text Messages" at bounding box center [374, 211] width 182 height 15
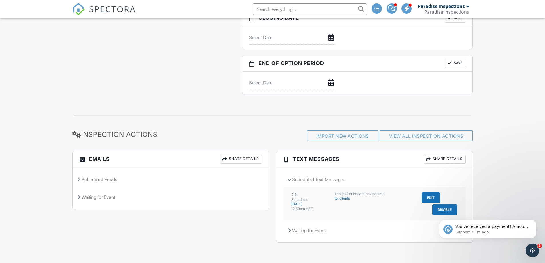
scroll to position [700, 0]
click at [353, 200] on div "to: clients" at bounding box center [374, 198] width 80 height 5
click at [151, 182] on div "Scheduled Emails" at bounding box center [171, 178] width 196 height 15
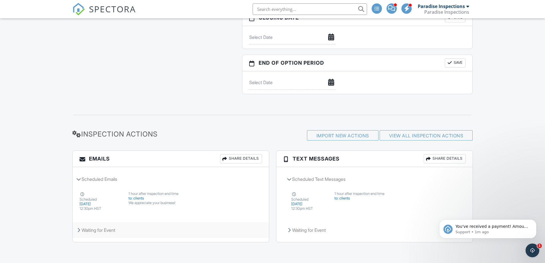
click at [135, 234] on div "Waiting for Event" at bounding box center [171, 229] width 196 height 15
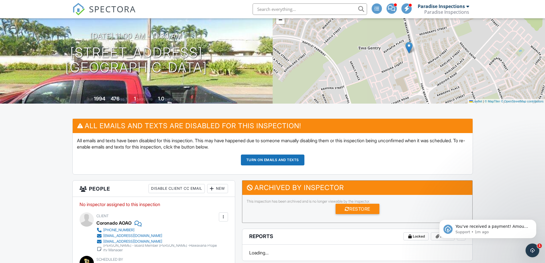
scroll to position [42, 0]
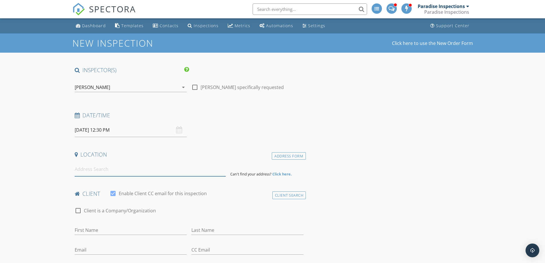
paste input "[STREET_ADDRESS]"
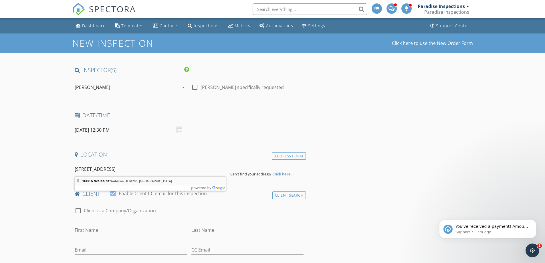
type input "[STREET_ADDRESS]"
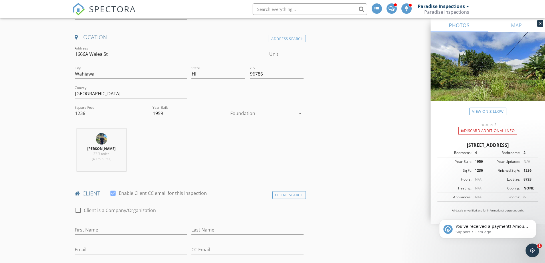
scroll to position [114, 0]
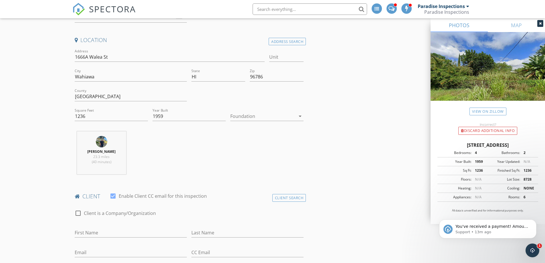
click at [255, 117] on div at bounding box center [262, 115] width 65 height 9
click at [179, 155] on div "[PERSON_NAME] 23.3 miles (40 minutes)" at bounding box center [189, 154] width 234 height 47
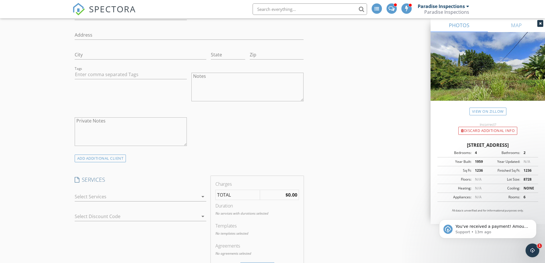
scroll to position [400, 0]
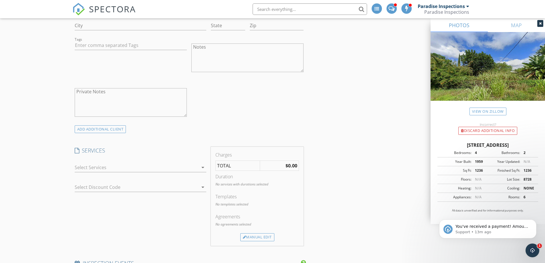
click at [150, 167] on div at bounding box center [136, 167] width 123 height 9
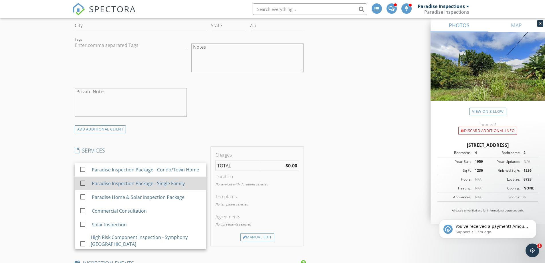
click at [158, 187] on div "Paradise Inspection Package - Single Family" at bounding box center [137, 183] width 93 height 7
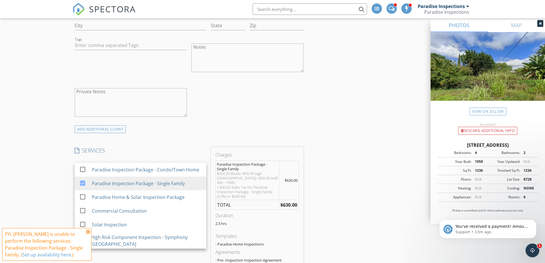
click at [243, 123] on div "check_box_outline_blank Client is a Company/Organization First Name Last Name E…" at bounding box center [189, 21] width 234 height 207
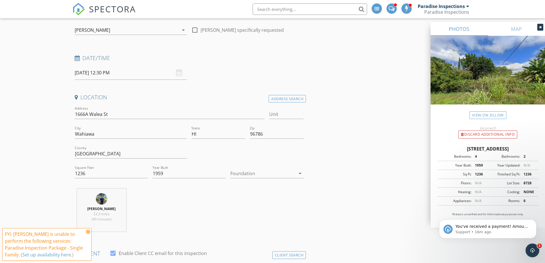
scroll to position [0, 0]
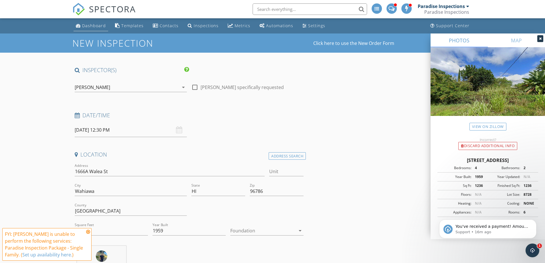
click at [96, 26] on div "Dashboard" at bounding box center [94, 25] width 24 height 5
